Goal: Navigation & Orientation: Go to known website

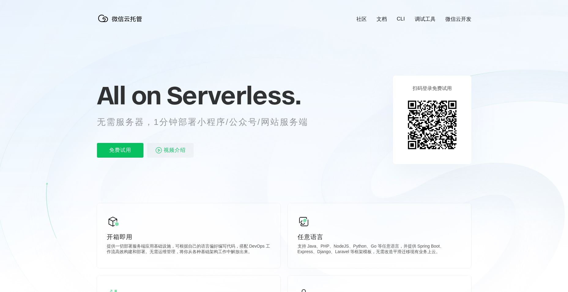
click at [454, 13] on icon at bounding box center [284, 165] width 587 height 330
click at [453, 16] on link "微信云开发" at bounding box center [458, 19] width 26 height 7
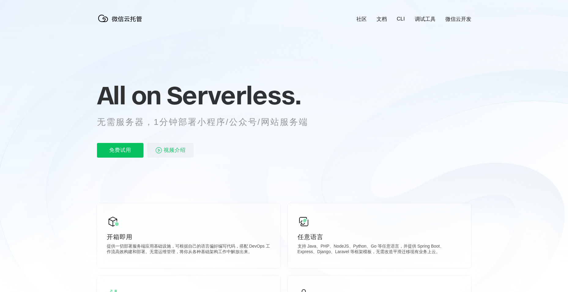
scroll to position [0, 1088]
